Goal: Task Accomplishment & Management: Use online tool/utility

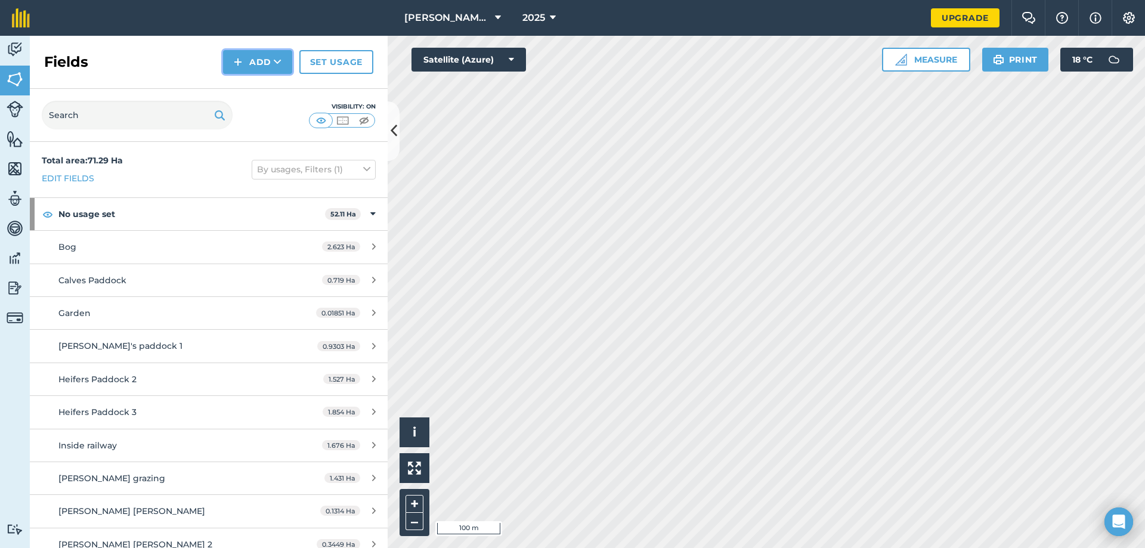
click at [239, 64] on img at bounding box center [238, 62] width 8 height 14
click at [256, 92] on link "Draw" at bounding box center [258, 89] width 66 height 26
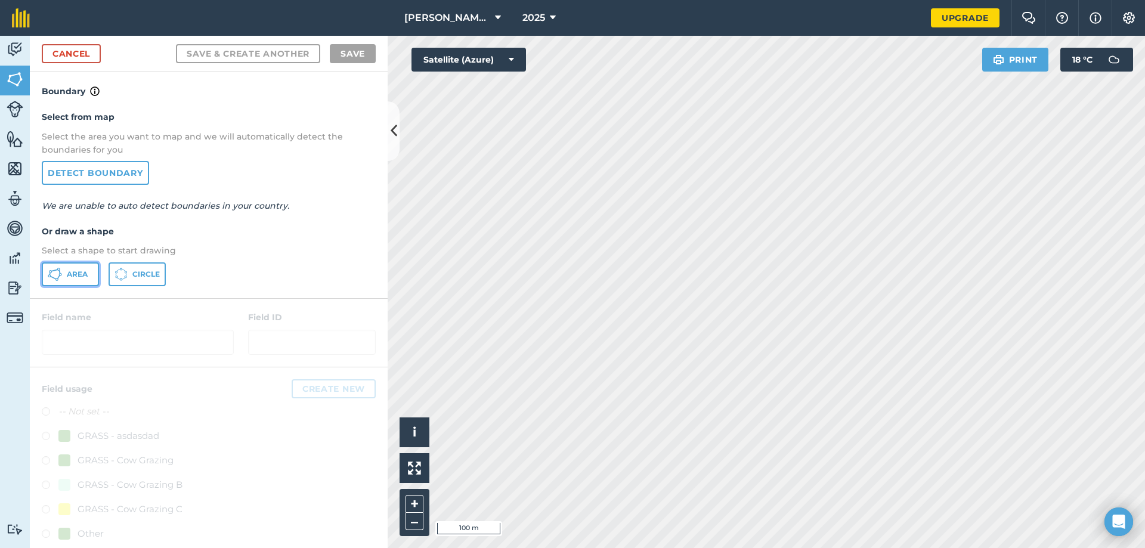
click at [76, 274] on span "Area" at bounding box center [77, 275] width 21 height 10
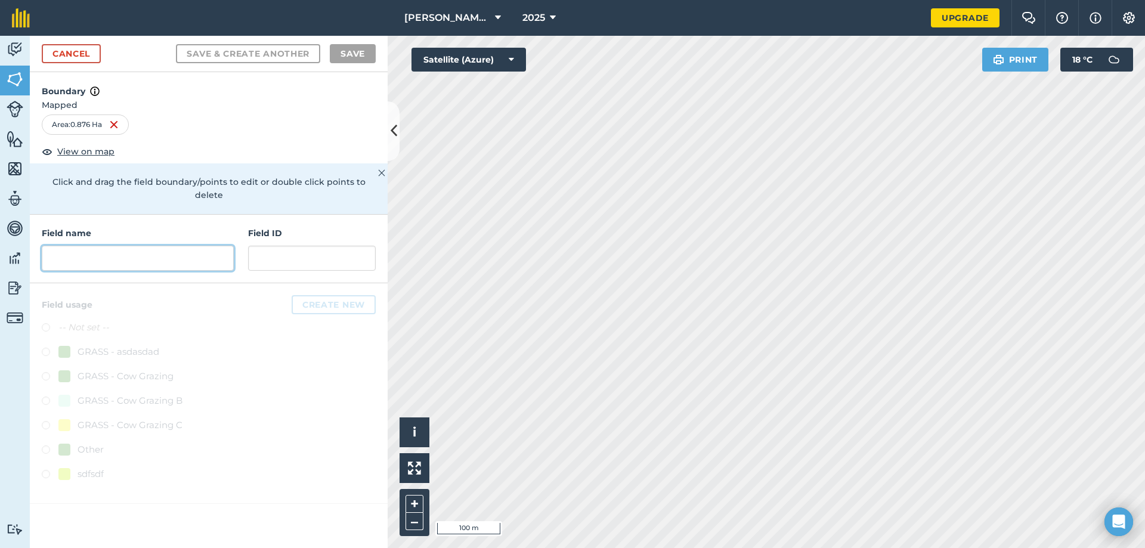
click at [123, 246] on input "text" at bounding box center [138, 258] width 192 height 25
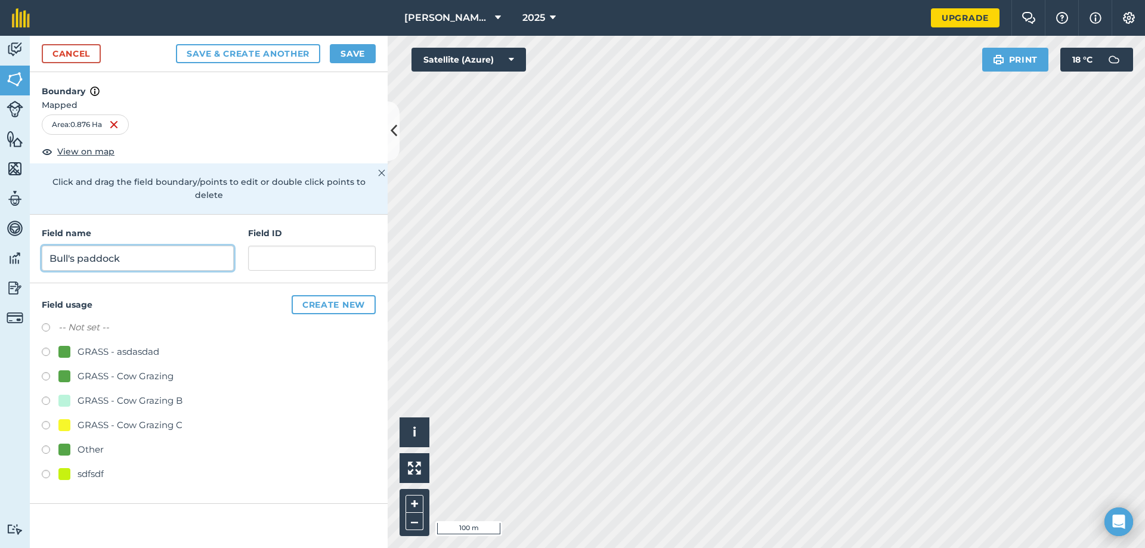
type input "Bull's paddock"
click at [357, 58] on button "Save" at bounding box center [353, 53] width 46 height 19
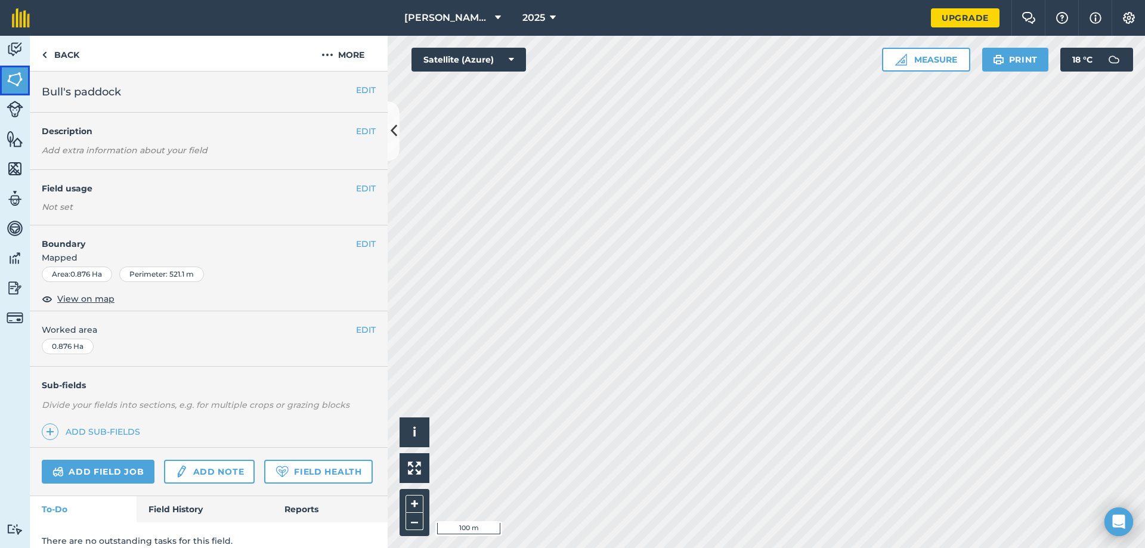
click at [12, 83] on img at bounding box center [15, 79] width 17 height 18
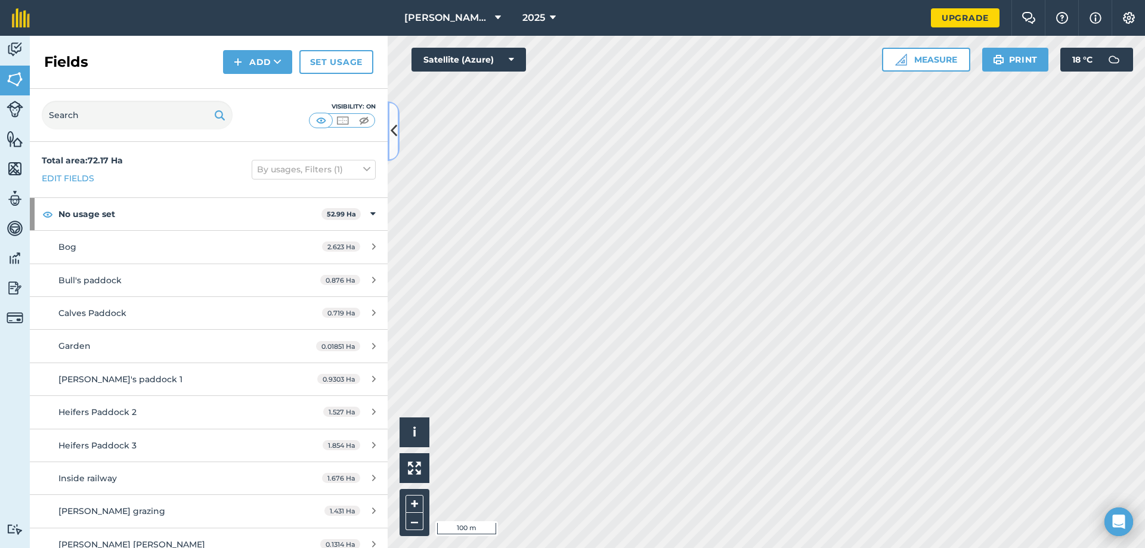
click at [391, 122] on icon at bounding box center [394, 130] width 7 height 21
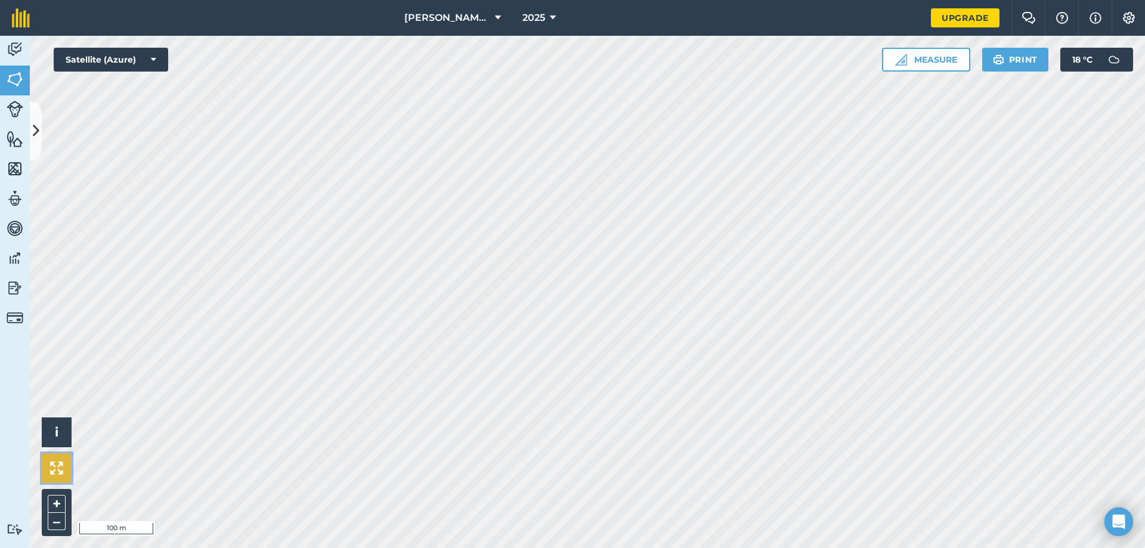
click at [65, 471] on button at bounding box center [57, 468] width 30 height 30
